Goal: Transaction & Acquisition: Purchase product/service

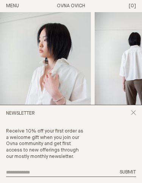
click at [107, 173] on input "email" at bounding box center [60, 172] width 109 height 5
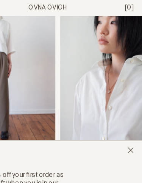
scroll to position [33, 0]
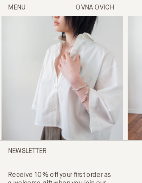
click at [96, 102] on img "2 / 4" at bounding box center [141, 47] width 91 height 137
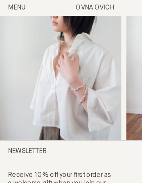
click at [15, 6] on button "Menu" at bounding box center [12, 6] width 13 height 6
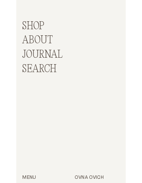
scroll to position [141, 0]
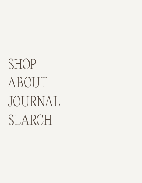
click at [19, 63] on p "Shop" at bounding box center [16, 68] width 21 height 11
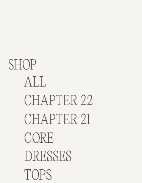
click at [50, 132] on link "DRESSES" at bounding box center [35, 137] width 35 height 11
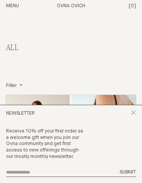
click at [134, 115] on icon "Close popup" at bounding box center [133, 112] width 5 height 5
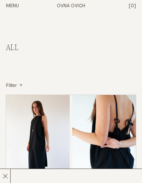
click at [101, 146] on link "Apron Dress Pinstripe $380.00 S/M M/L" at bounding box center [71, 165] width 130 height 141
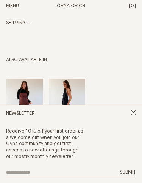
scroll to position [400, 0]
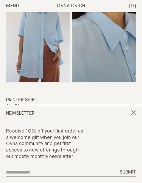
scroll to position [1633, 0]
